Goal: Task Accomplishment & Management: Manage account settings

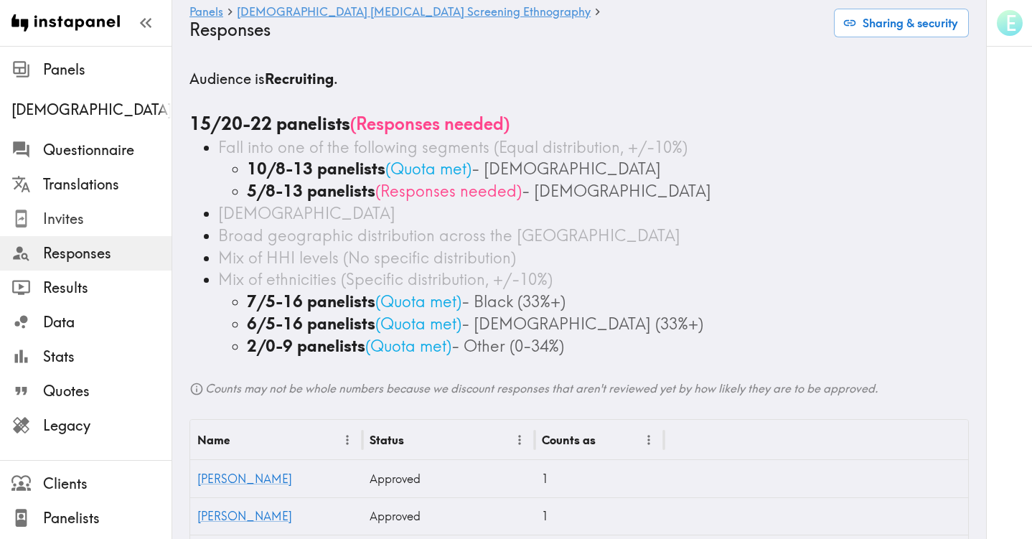
click at [83, 222] on span "Invites" at bounding box center [107, 219] width 128 height 20
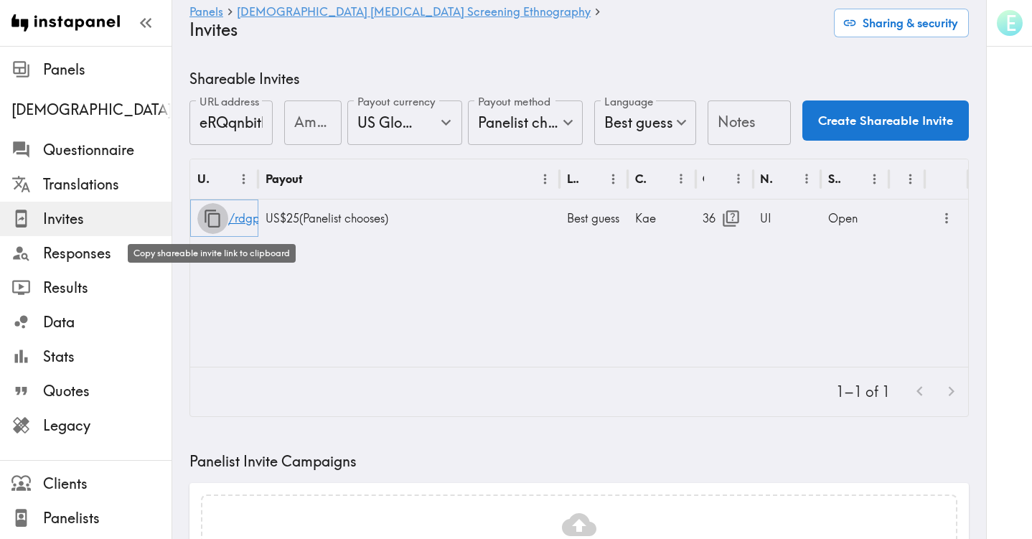
click at [209, 222] on icon "button" at bounding box center [212, 219] width 16 height 18
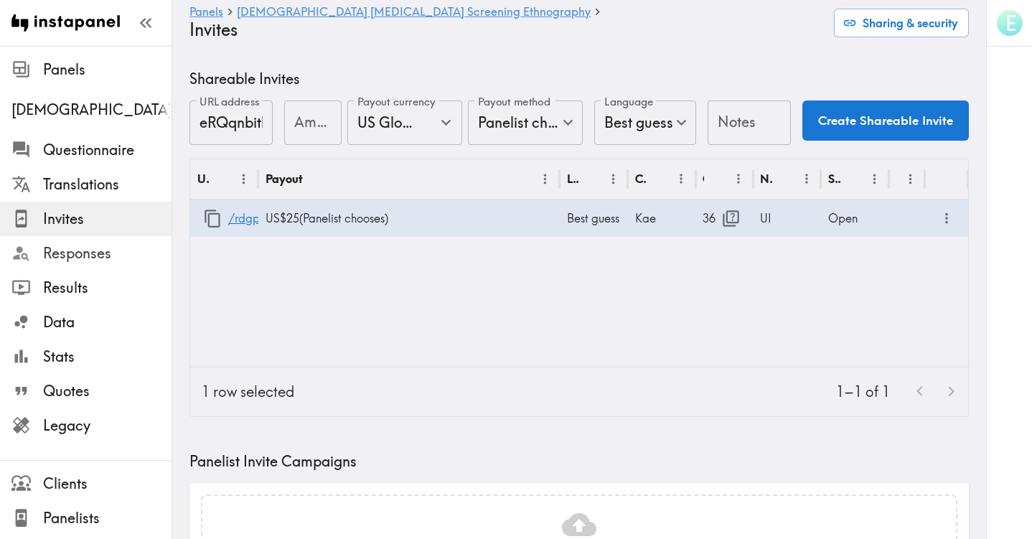
click at [70, 258] on span "Responses" at bounding box center [107, 253] width 128 height 20
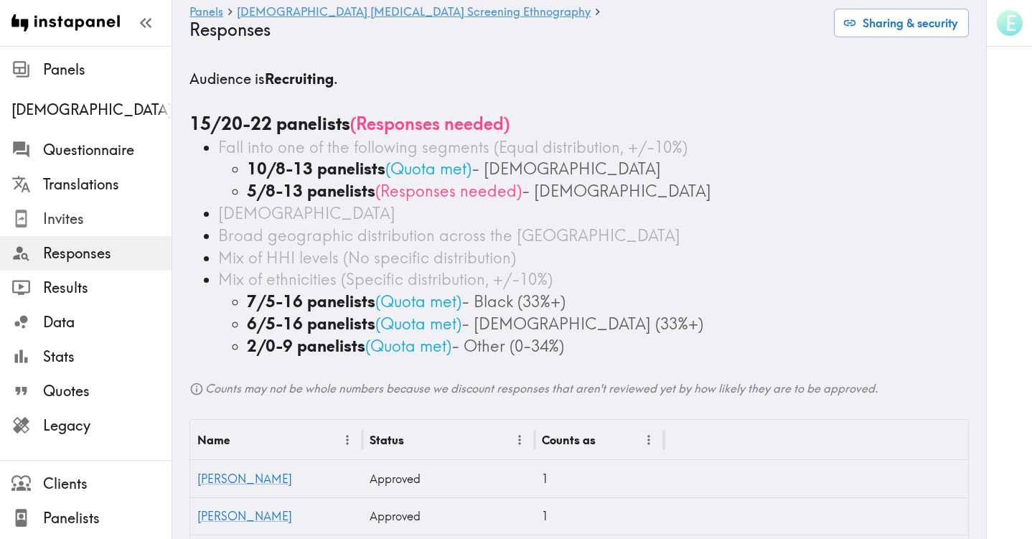
click at [94, 215] on span "Invites" at bounding box center [107, 219] width 128 height 20
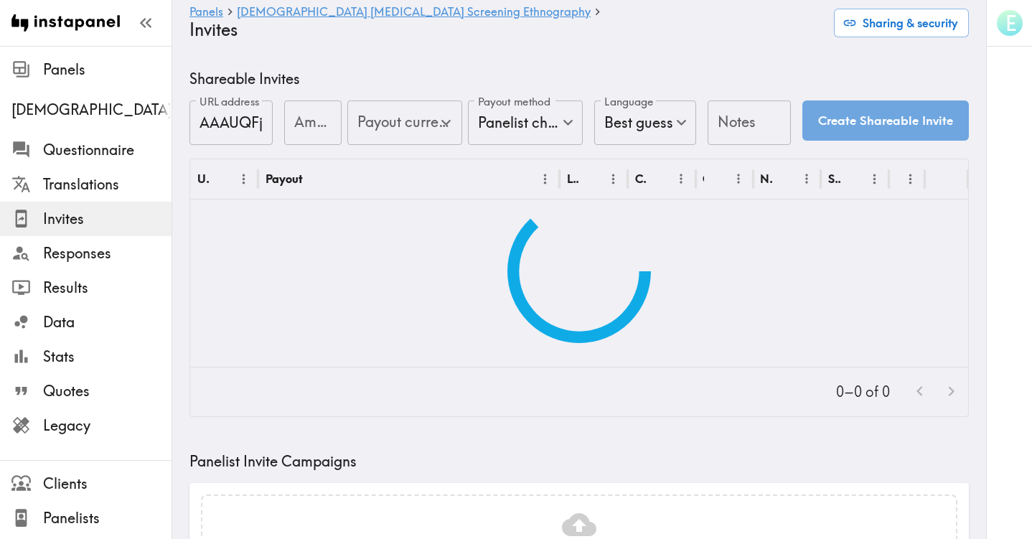
type input "US Global Equivalent - converted and cost-of-living adjusted"
type input "USD - US Dollar (United States of America, American Samoa, Bonaire, Sint Eustat…"
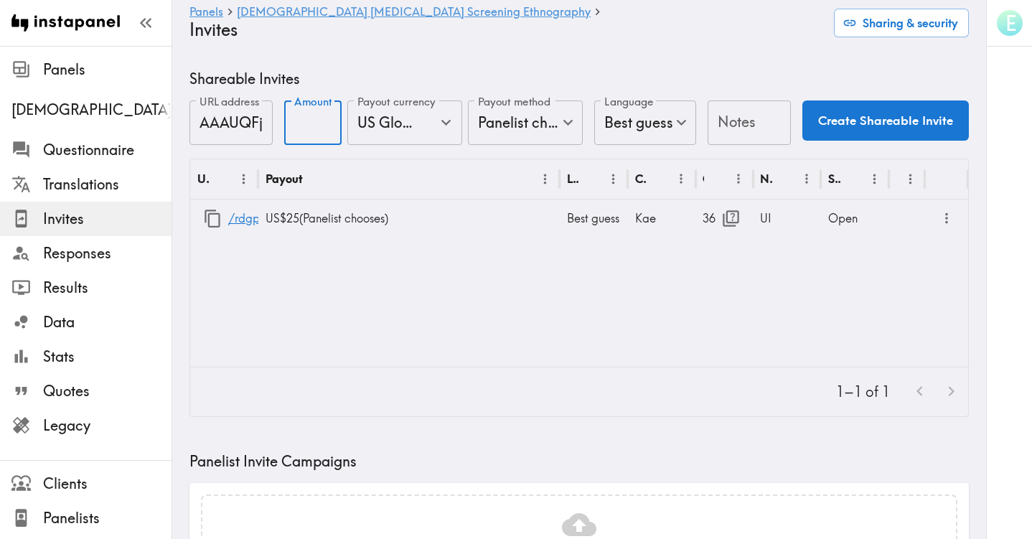
click at [304, 126] on input "Amount" at bounding box center [312, 122] width 57 height 44
type input "25"
click at [753, 125] on input "Notes" at bounding box center [748, 122] width 83 height 44
type input "UI extra"
click at [837, 117] on button "Create Shareable Invite" at bounding box center [885, 120] width 166 height 40
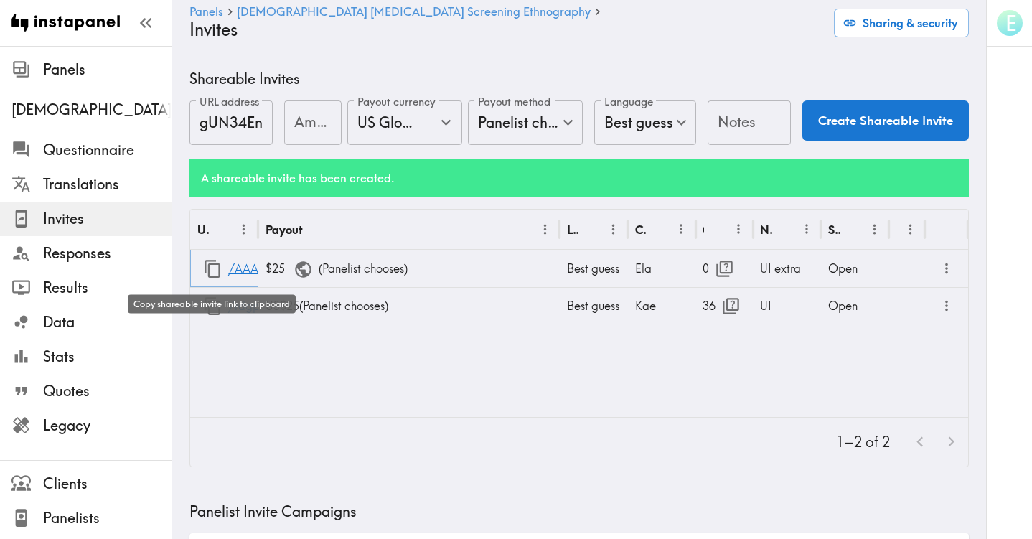
click at [212, 270] on icon "button" at bounding box center [212, 268] width 19 height 19
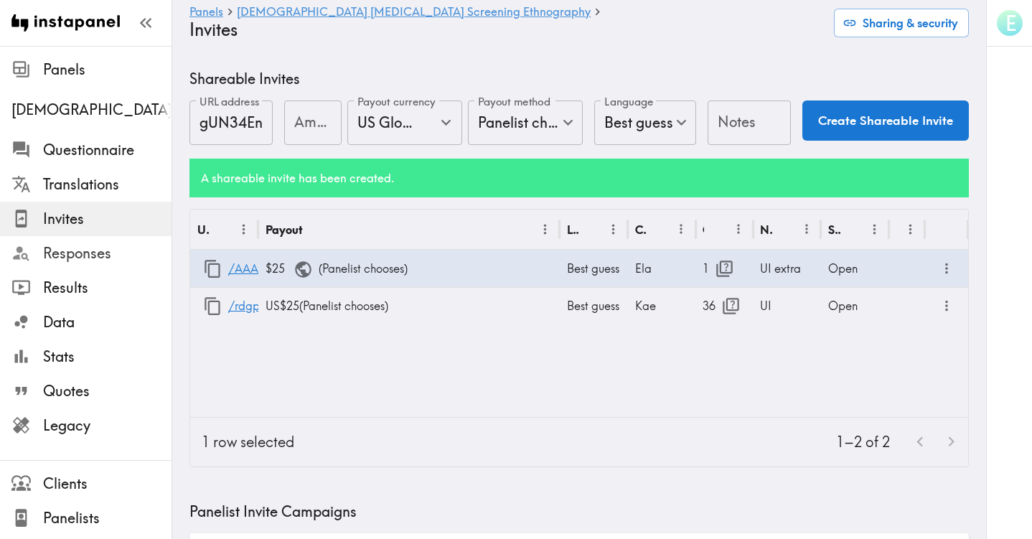
click at [69, 258] on span "Responses" at bounding box center [107, 253] width 128 height 20
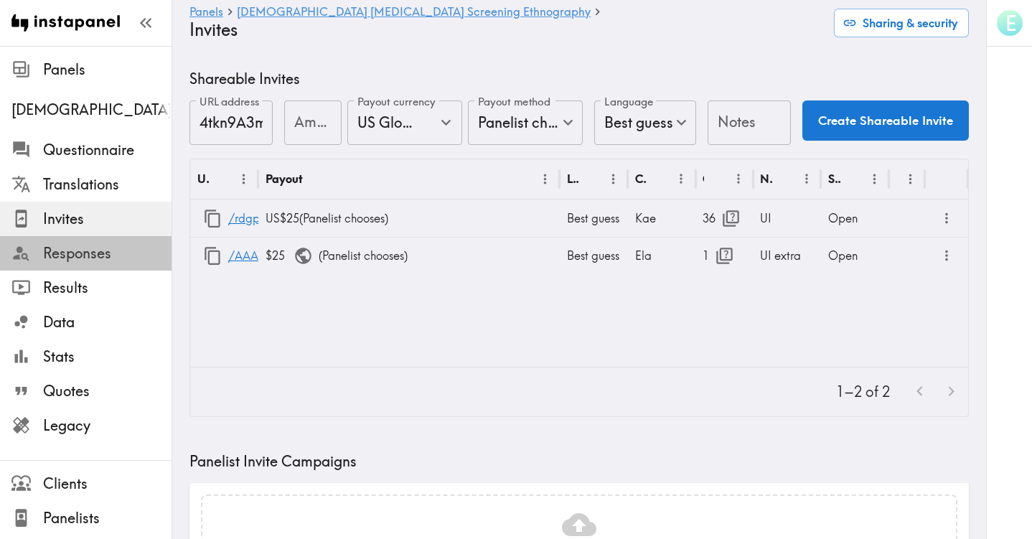
click at [84, 258] on span "Responses" at bounding box center [107, 253] width 128 height 20
